Goal: Find specific page/section: Find specific page/section

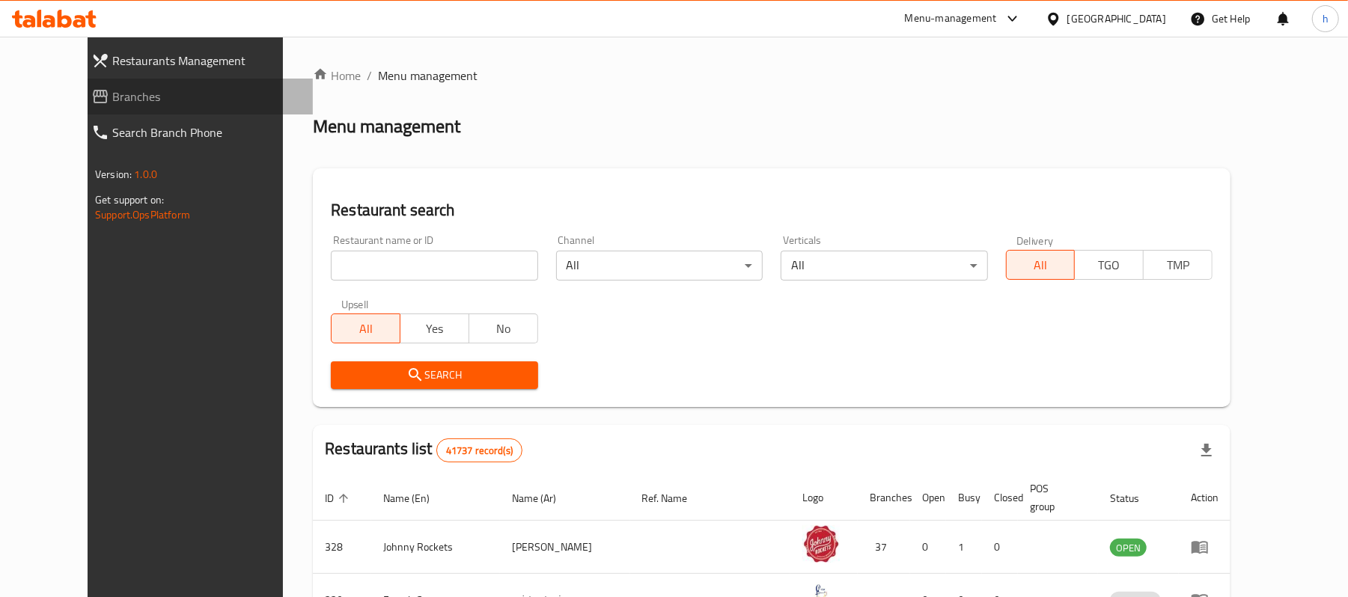
click at [112, 97] on span "Branches" at bounding box center [206, 97] width 189 height 18
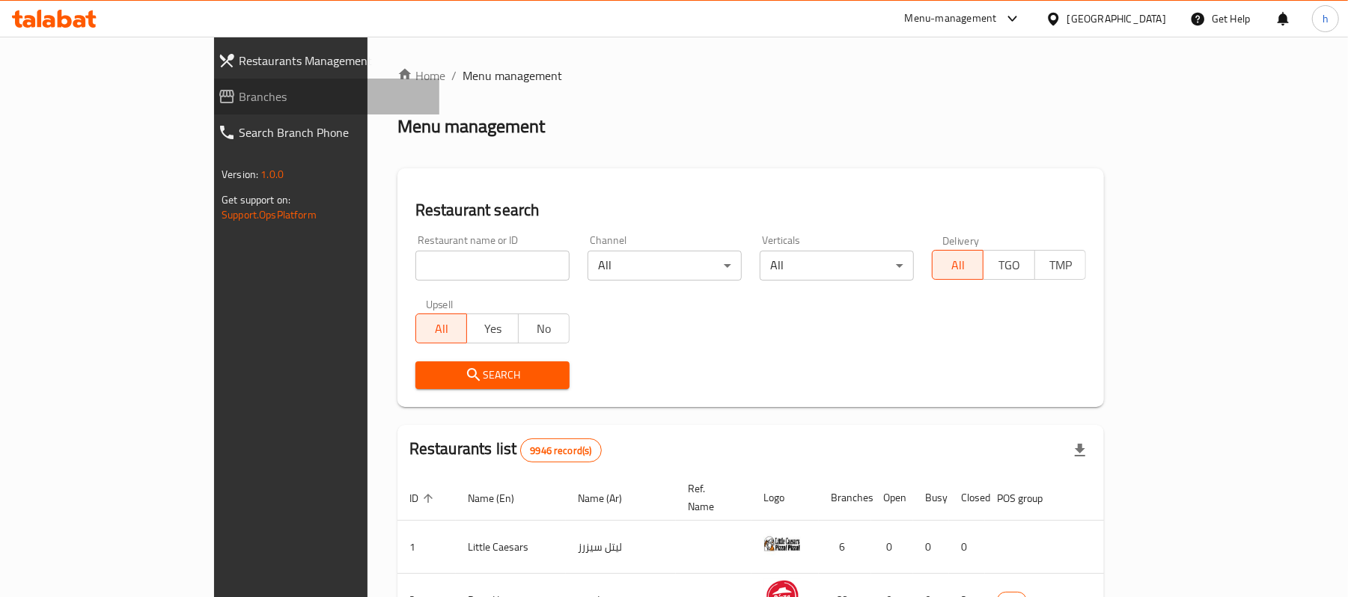
click at [239, 97] on span "Branches" at bounding box center [333, 97] width 189 height 18
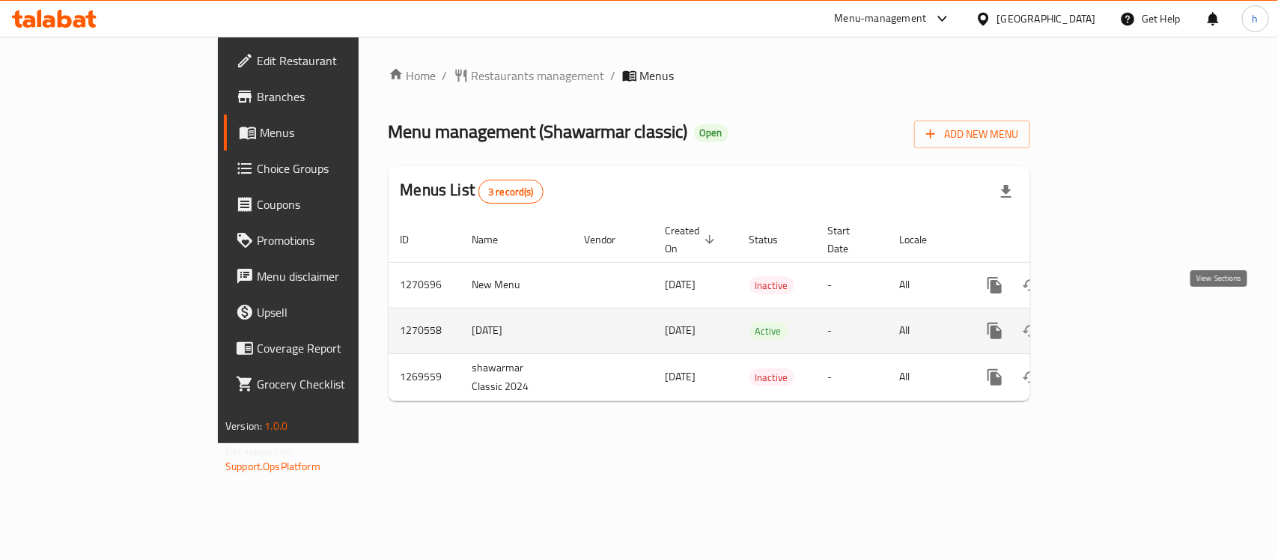
click at [1112, 322] on icon "enhanced table" at bounding box center [1103, 331] width 18 height 18
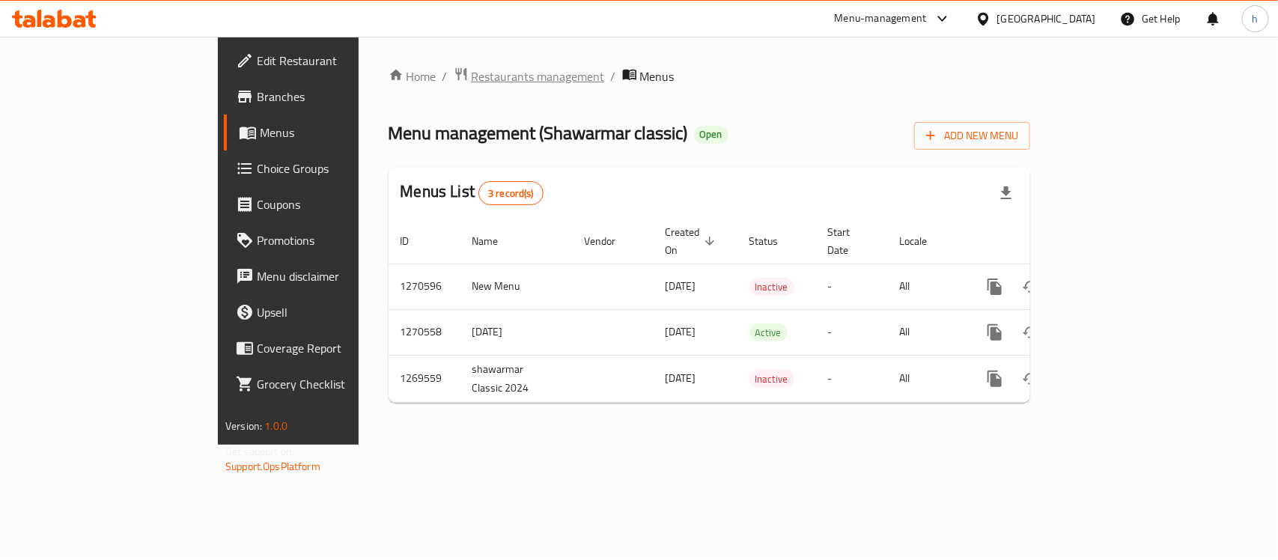
click at [472, 79] on span "Restaurants management" at bounding box center [538, 76] width 133 height 18
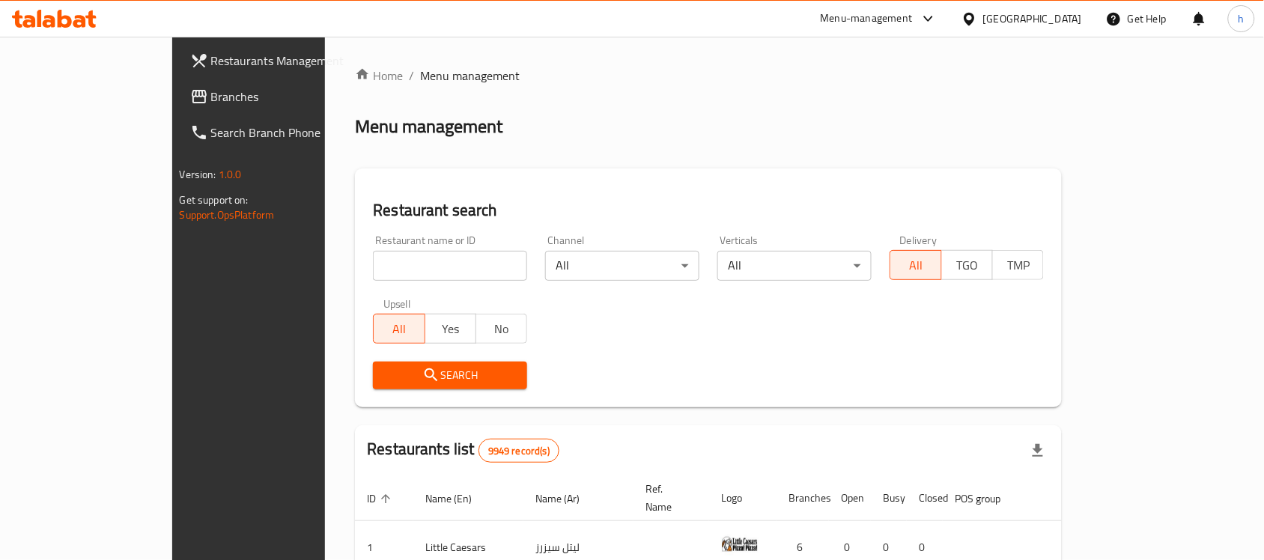
click at [405, 266] on input "search" at bounding box center [450, 266] width 154 height 30
paste input "18736"
type input "18736"
click at [398, 373] on span "Search" at bounding box center [450, 375] width 130 height 19
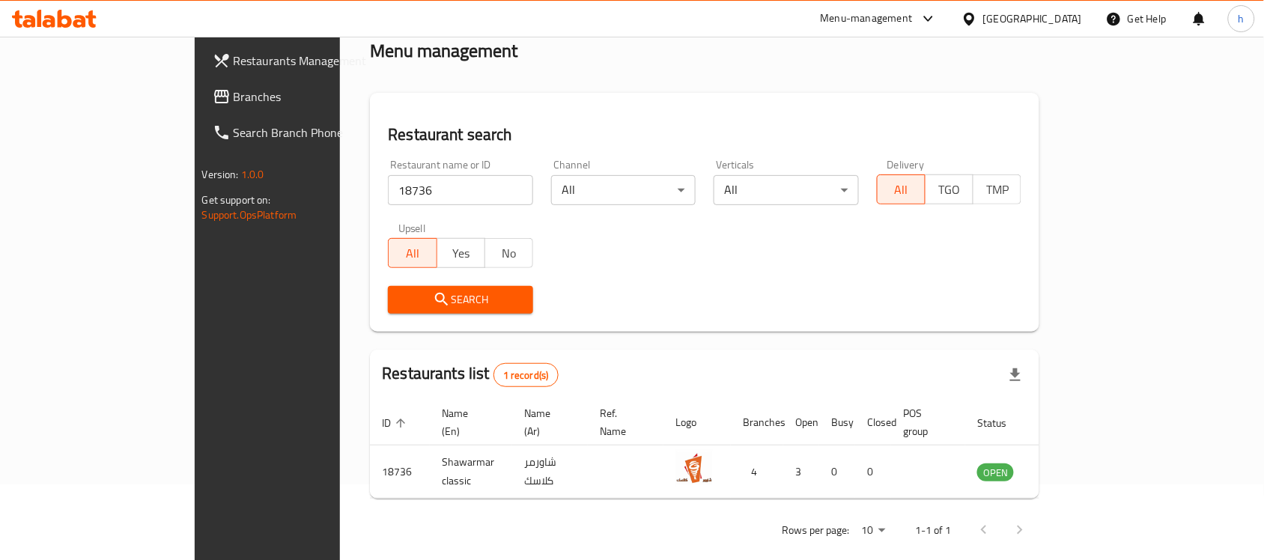
scroll to position [79, 0]
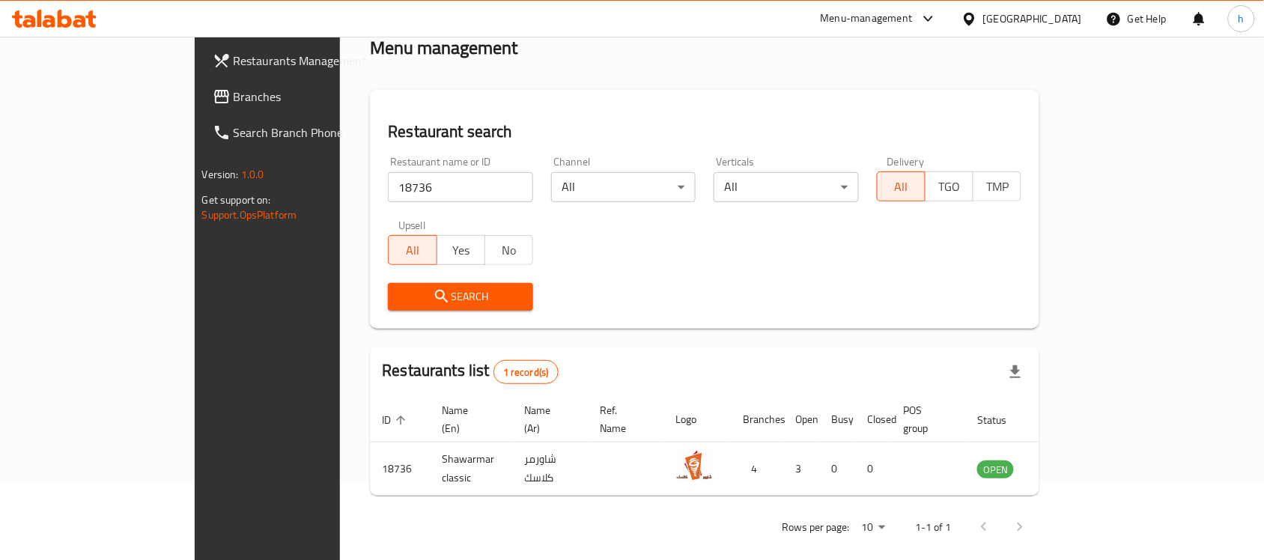
click at [424, 296] on span "Search" at bounding box center [460, 297] width 121 height 19
click at [433, 299] on icon "submit" at bounding box center [442, 297] width 18 height 18
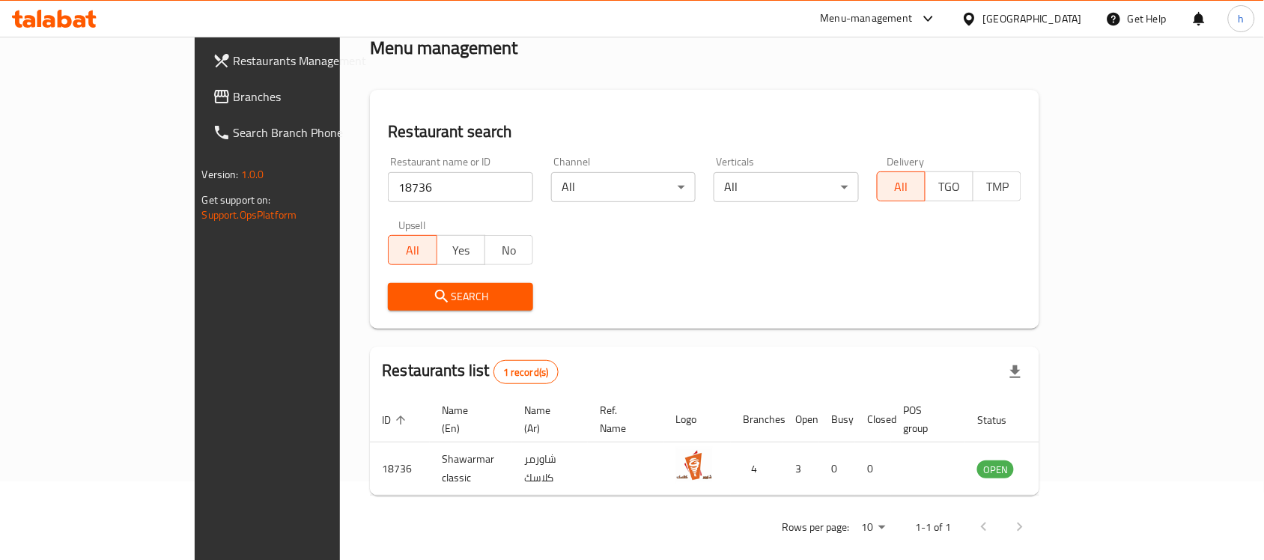
click at [433, 299] on icon "submit" at bounding box center [442, 297] width 18 height 18
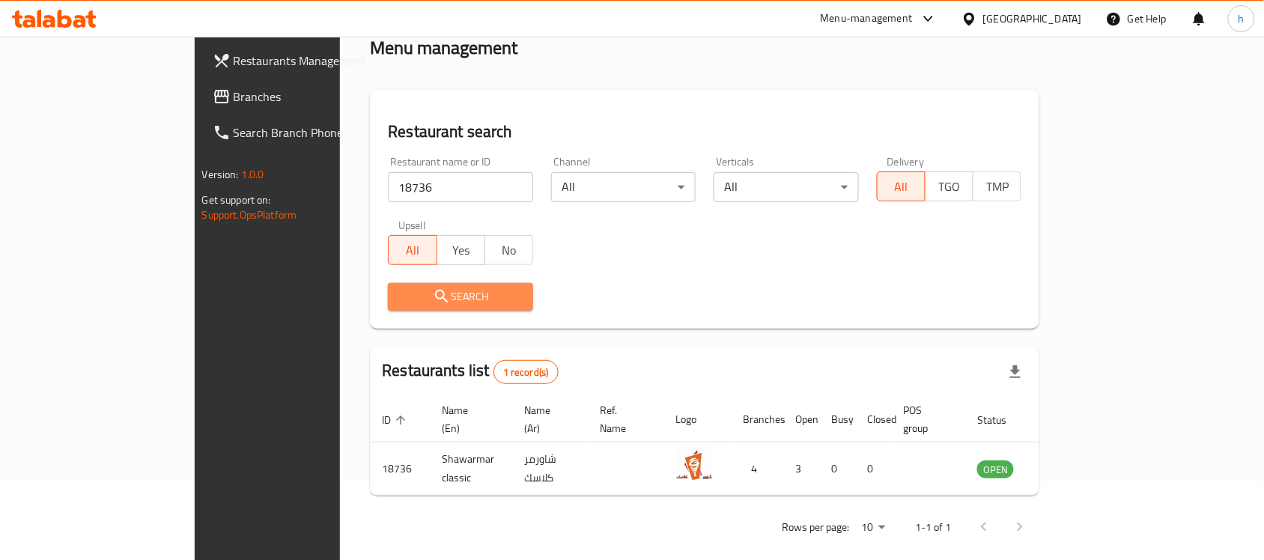
click at [433, 299] on icon "submit" at bounding box center [442, 297] width 18 height 18
click at [400, 297] on span "Search" at bounding box center [460, 297] width 121 height 19
click at [459, 296] on span "Search" at bounding box center [460, 297] width 121 height 19
click at [433, 294] on icon "submit" at bounding box center [442, 297] width 18 height 18
click at [428, 294] on span "Search" at bounding box center [460, 297] width 121 height 19
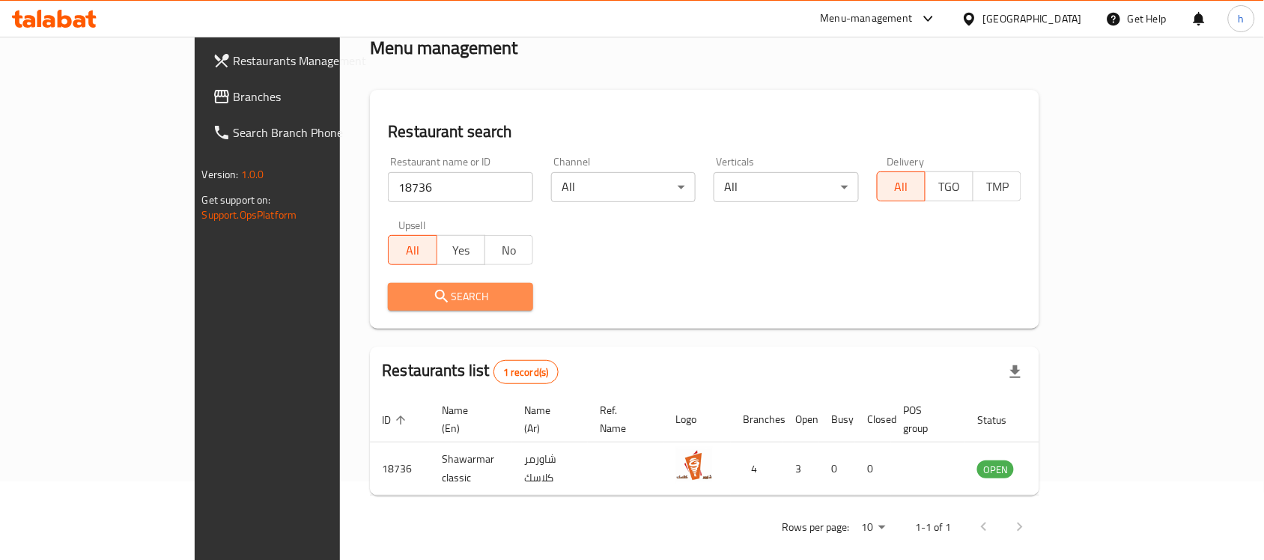
click at [400, 299] on span "Search" at bounding box center [460, 297] width 121 height 19
click at [234, 101] on span "Branches" at bounding box center [314, 97] width 160 height 18
